Goal: Information Seeking & Learning: Check status

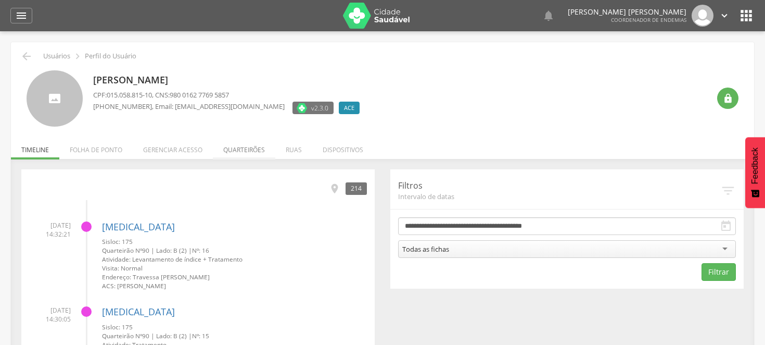
click at [236, 144] on li "Quarteirões" at bounding box center [244, 147] width 62 height 24
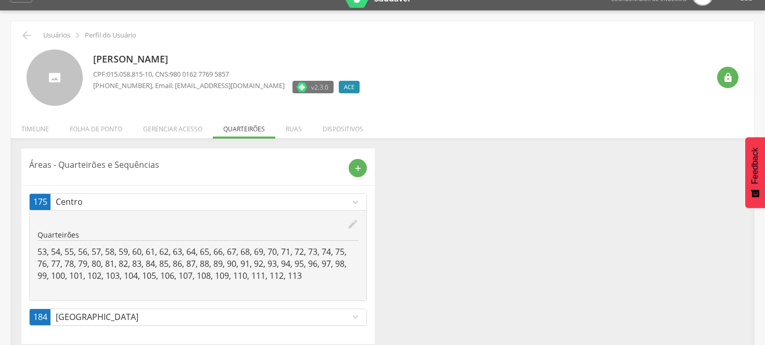
scroll to position [31, 0]
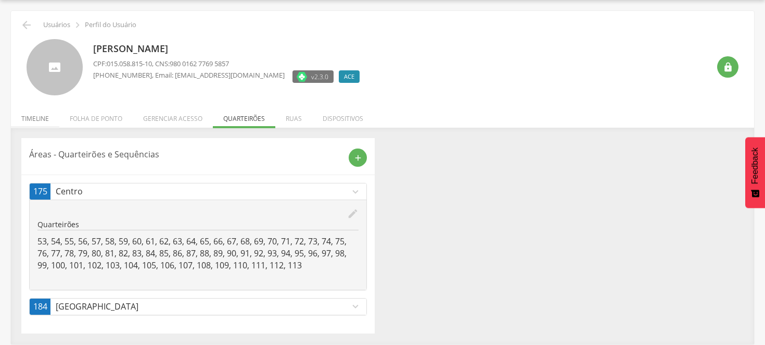
click at [42, 116] on li "Timeline" at bounding box center [35, 116] width 48 height 24
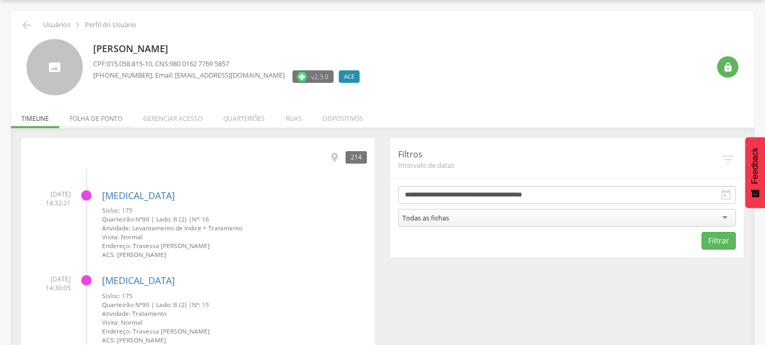
click at [113, 117] on li "Folha de ponto" at bounding box center [95, 116] width 73 height 24
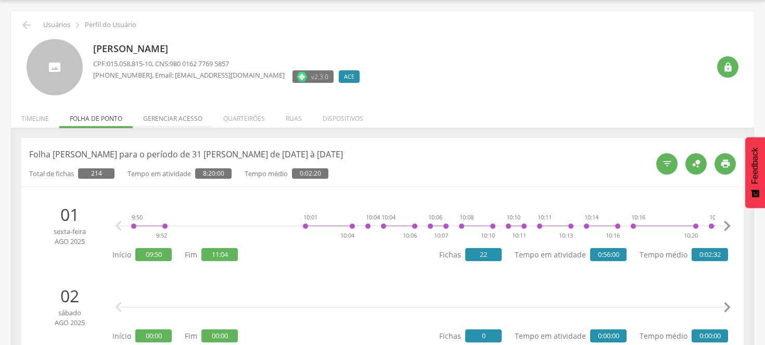
click at [184, 118] on li "Gerenciar acesso" at bounding box center [173, 116] width 80 height 24
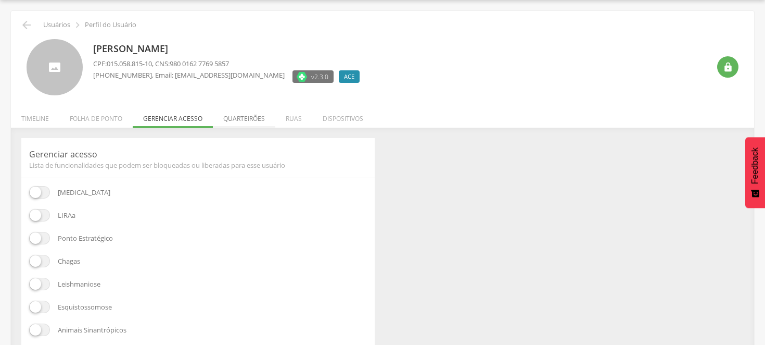
click at [245, 123] on li "Quarteirões" at bounding box center [244, 116] width 62 height 24
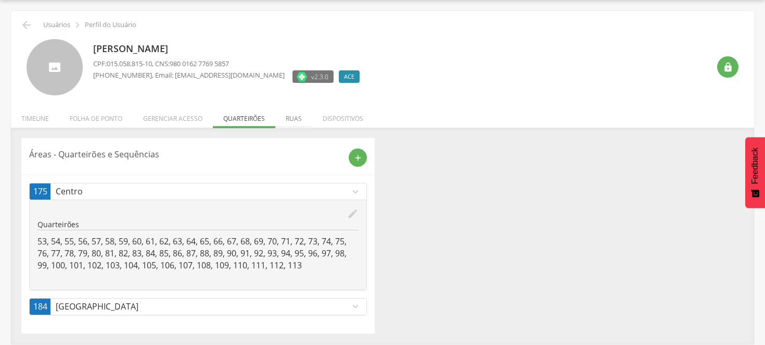
click at [284, 120] on li "Ruas" at bounding box center [293, 116] width 37 height 24
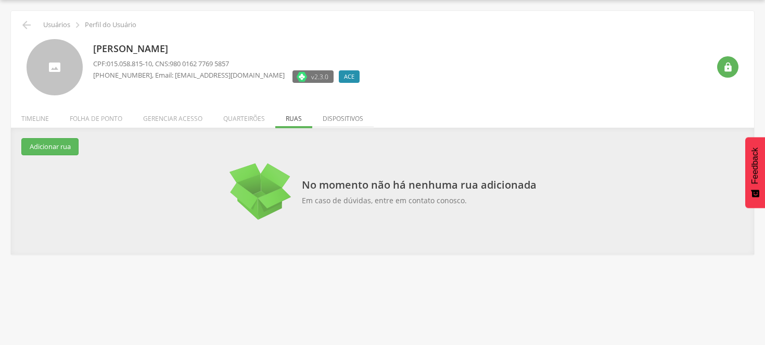
click at [324, 122] on li "Dispositivos" at bounding box center [342, 116] width 61 height 24
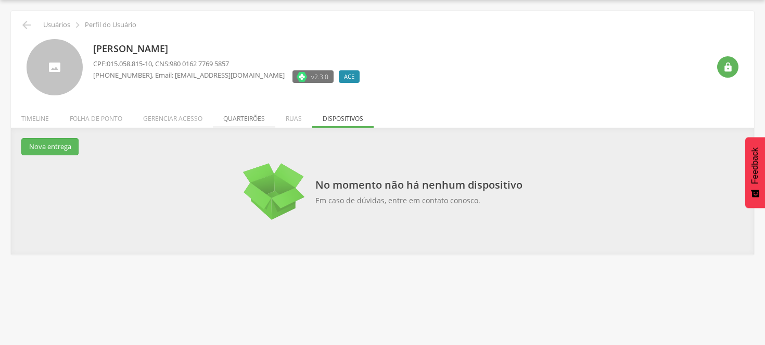
click at [237, 121] on li "Quarteirões" at bounding box center [244, 116] width 62 height 24
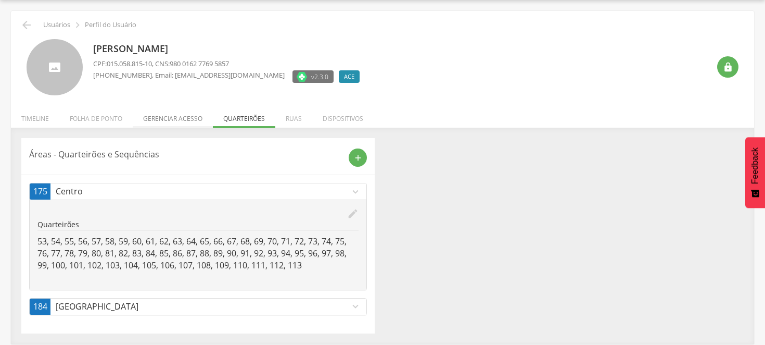
click at [187, 118] on li "Gerenciar acesso" at bounding box center [173, 116] width 80 height 24
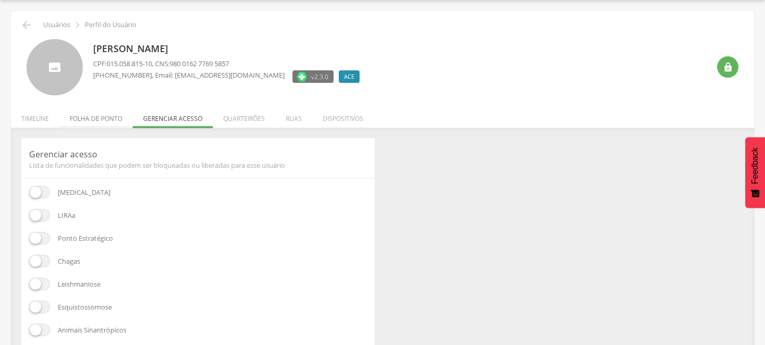
click at [110, 118] on li "Folha de ponto" at bounding box center [95, 116] width 73 height 24
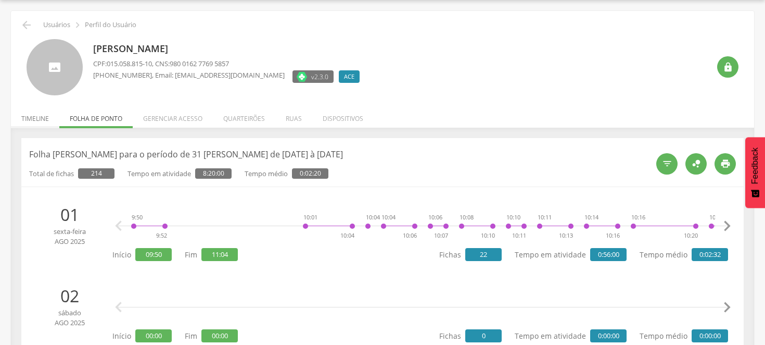
click at [32, 116] on li "Timeline" at bounding box center [35, 116] width 48 height 24
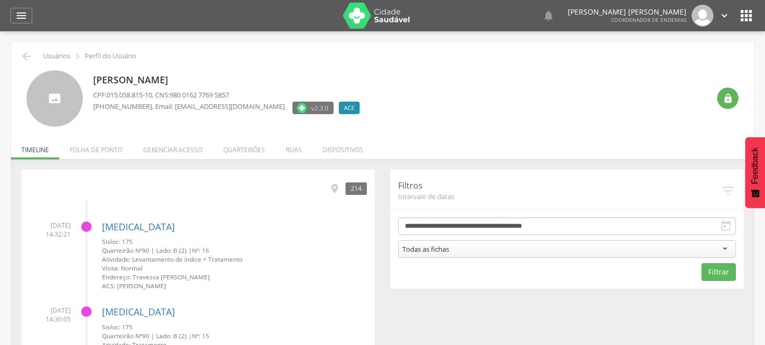
scroll to position [58, 0]
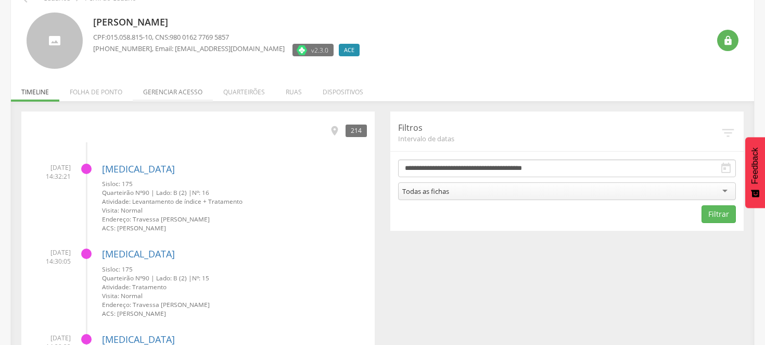
click at [160, 87] on li "Gerenciar acesso" at bounding box center [173, 89] width 80 height 24
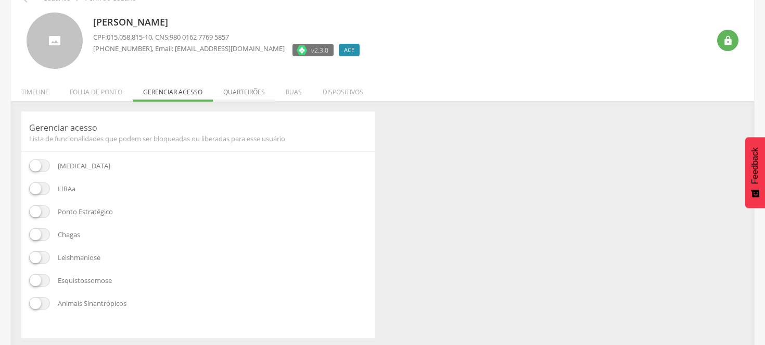
click at [251, 96] on li "Quarteirões" at bounding box center [244, 89] width 62 height 24
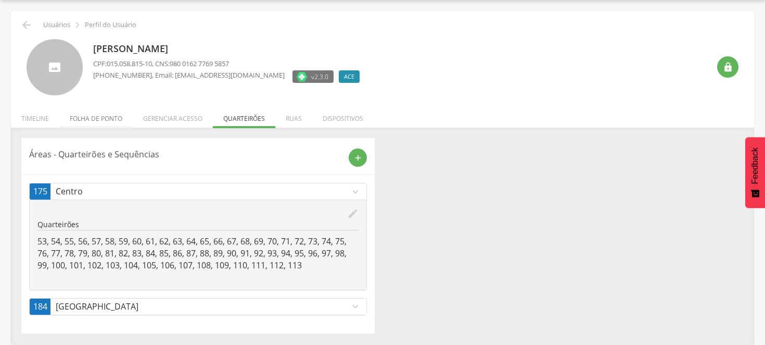
click at [97, 116] on li "Folha de ponto" at bounding box center [95, 116] width 73 height 24
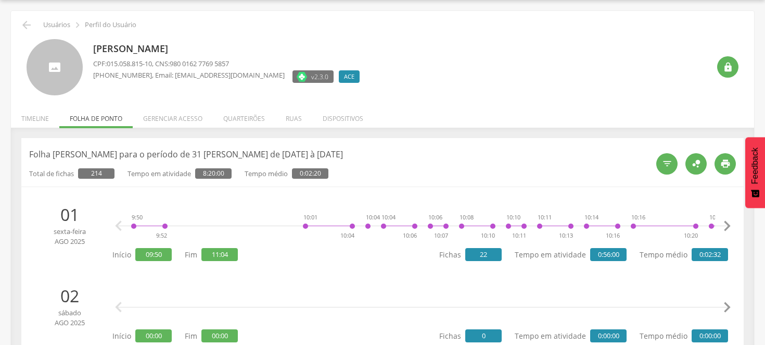
scroll to position [58, 0]
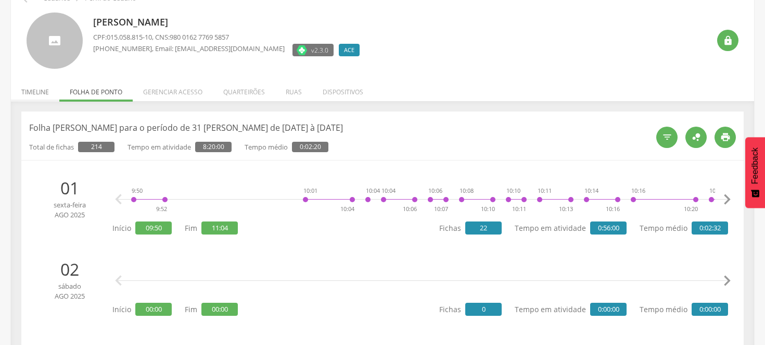
click at [35, 92] on li "Timeline" at bounding box center [35, 89] width 48 height 24
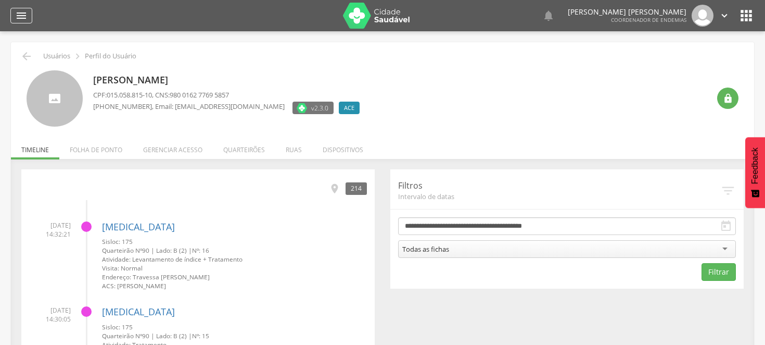
click at [21, 17] on icon "" at bounding box center [21, 15] width 12 height 12
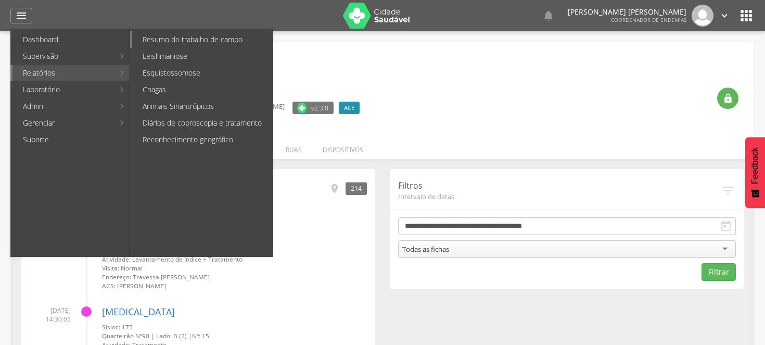
click at [223, 36] on link "Resumo do trabalho de campo" at bounding box center [202, 39] width 140 height 17
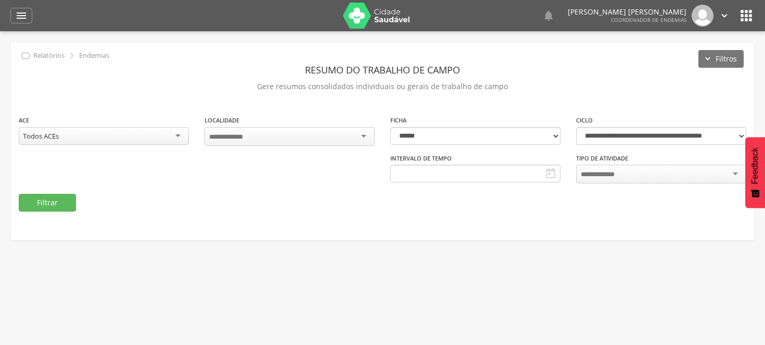
type input "**********"
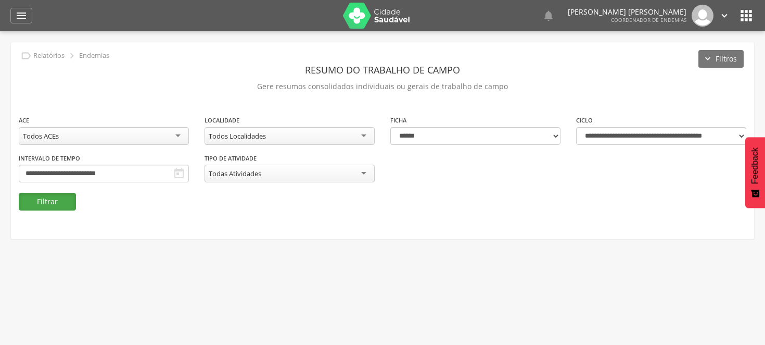
click at [51, 204] on button "Filtrar" at bounding box center [47, 202] width 57 height 18
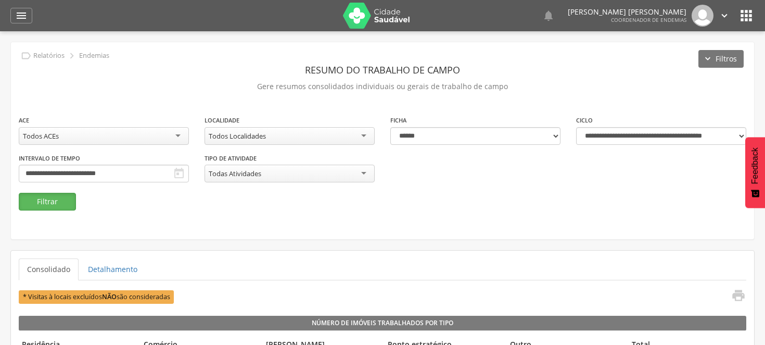
click at [61, 200] on button "Filtrar" at bounding box center [47, 202] width 57 height 18
click at [46, 204] on button "Filtrar" at bounding box center [47, 202] width 57 height 18
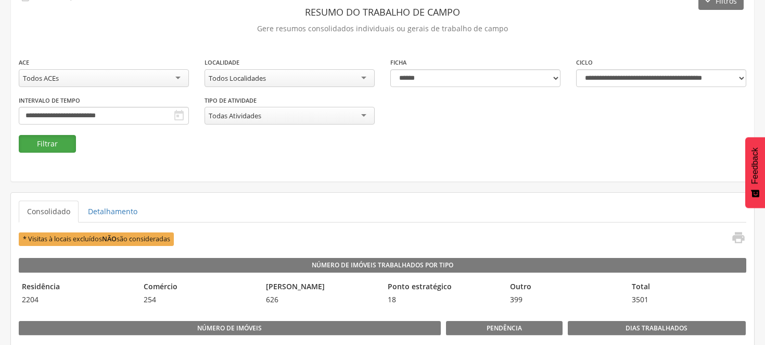
click at [66, 141] on button "Filtrar" at bounding box center [47, 144] width 57 height 18
